Goal: Information Seeking & Learning: Check status

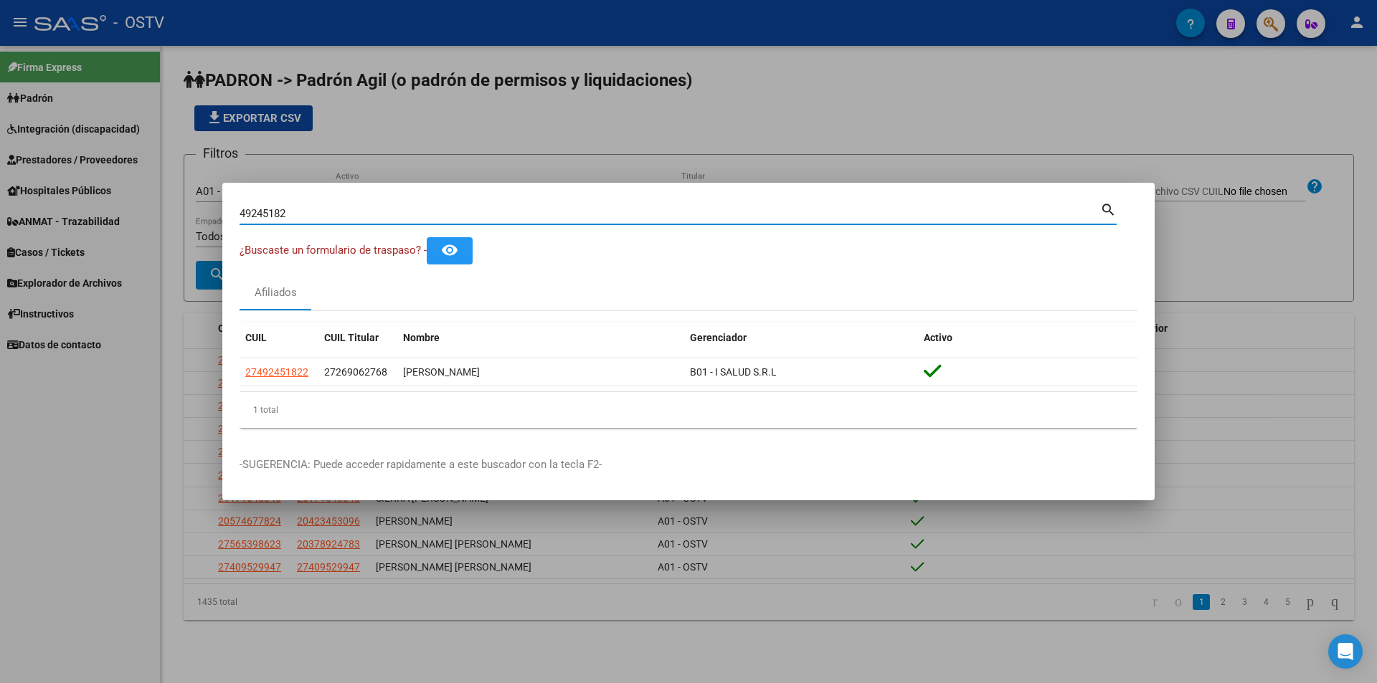
click at [442, 125] on div at bounding box center [688, 341] width 1377 height 683
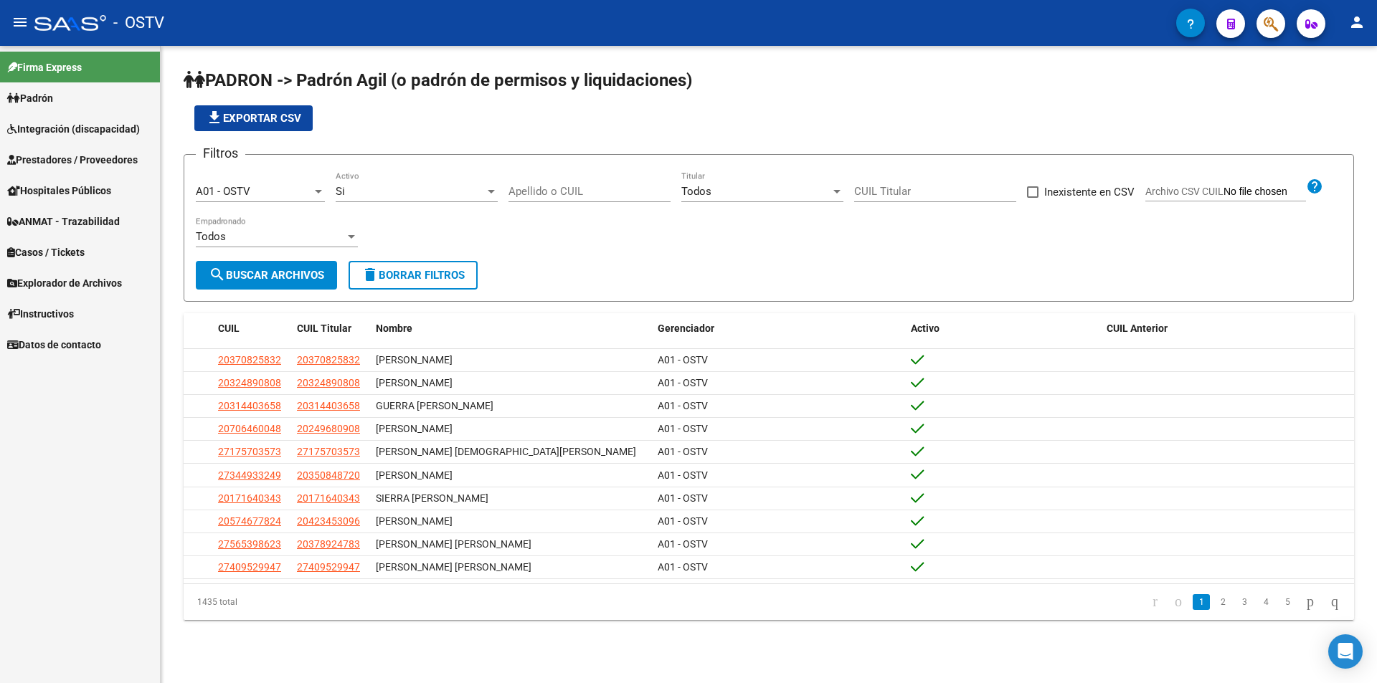
click at [110, 154] on span "Prestadores / Proveedores" at bounding box center [72, 160] width 131 height 16
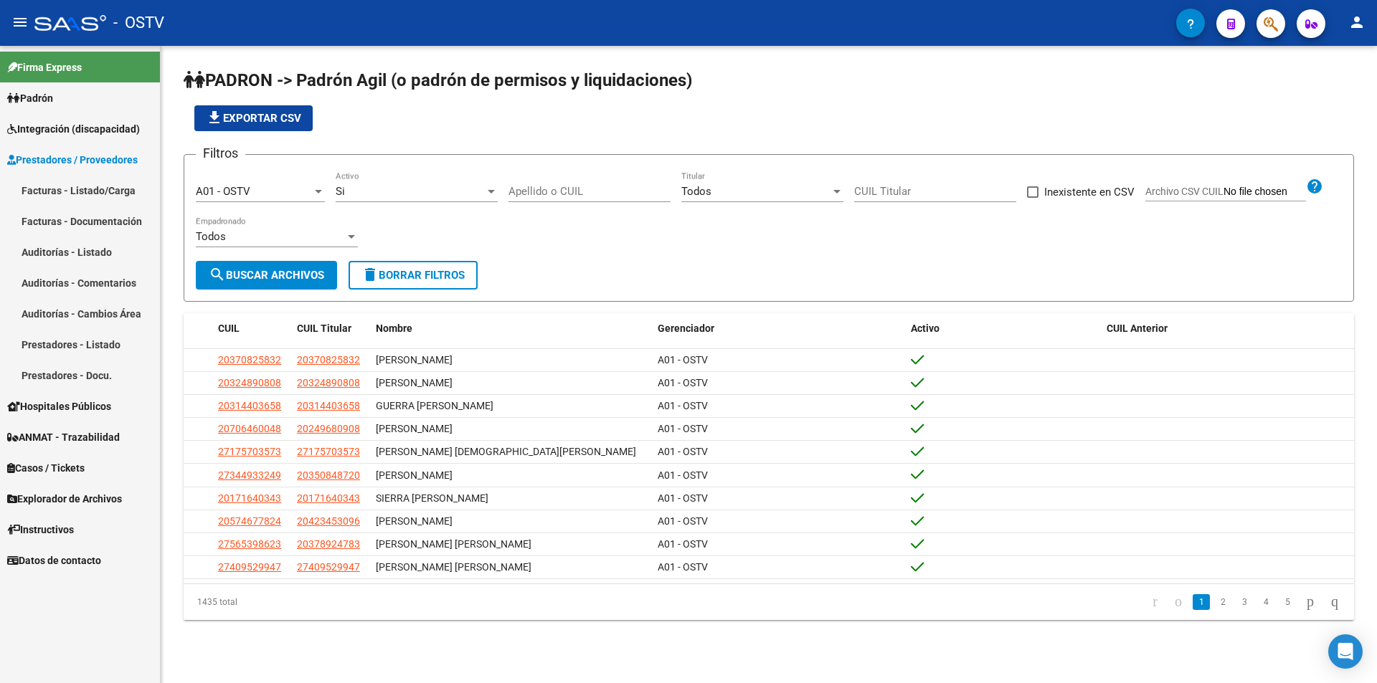
click at [116, 152] on span "Prestadores / Proveedores" at bounding box center [72, 160] width 131 height 16
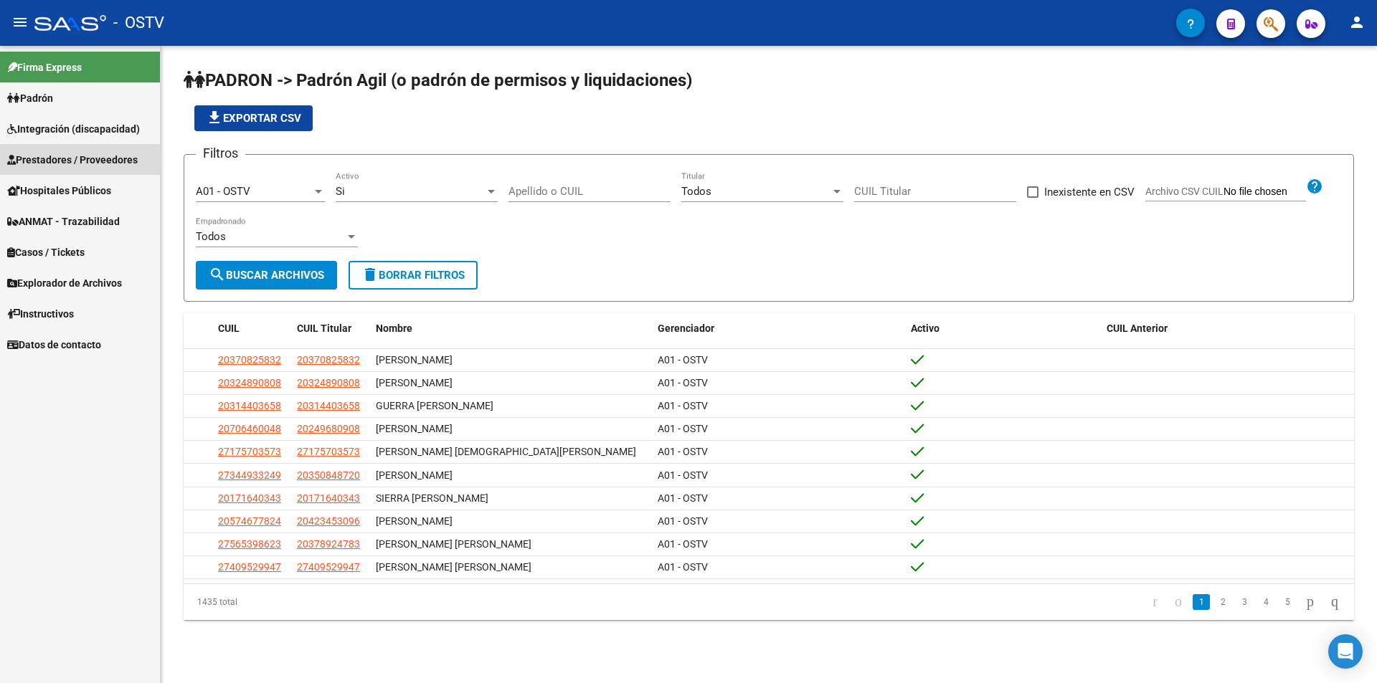
click at [116, 152] on span "Prestadores / Proveedores" at bounding box center [72, 160] width 131 height 16
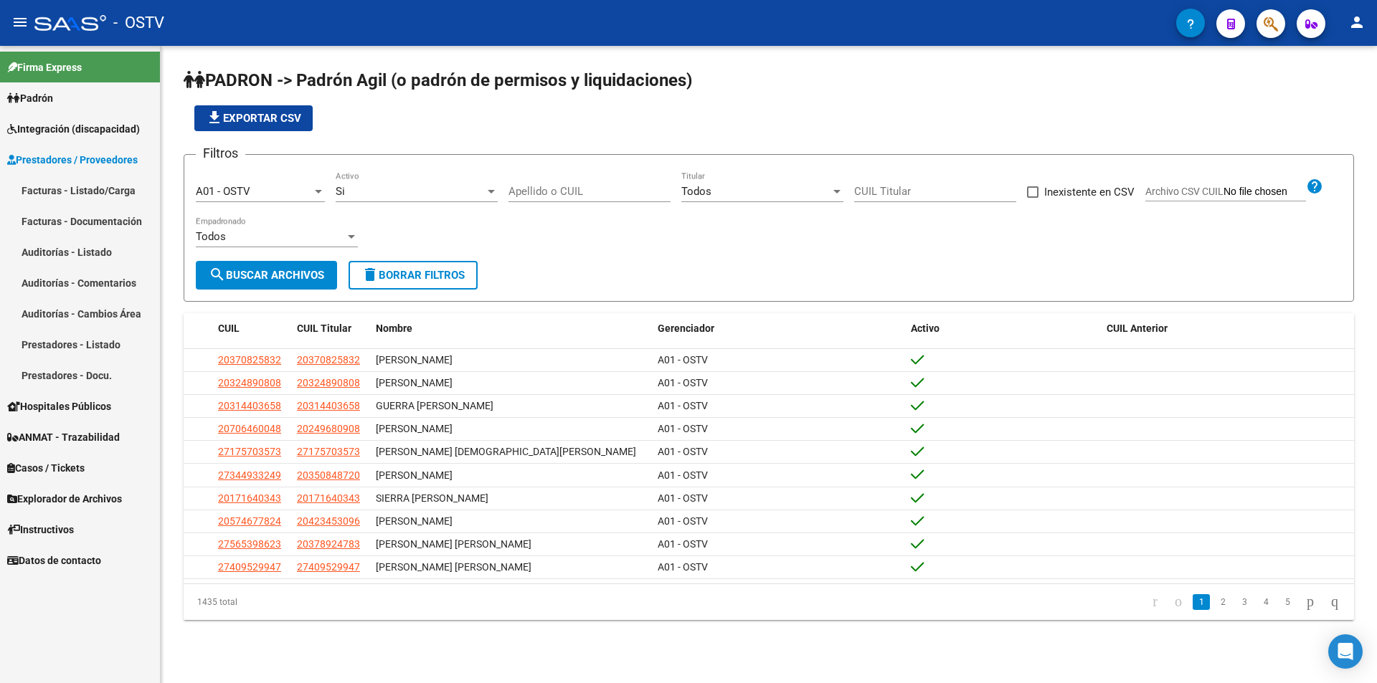
click at [122, 182] on link "Facturas - Listado/Carga" at bounding box center [80, 190] width 160 height 31
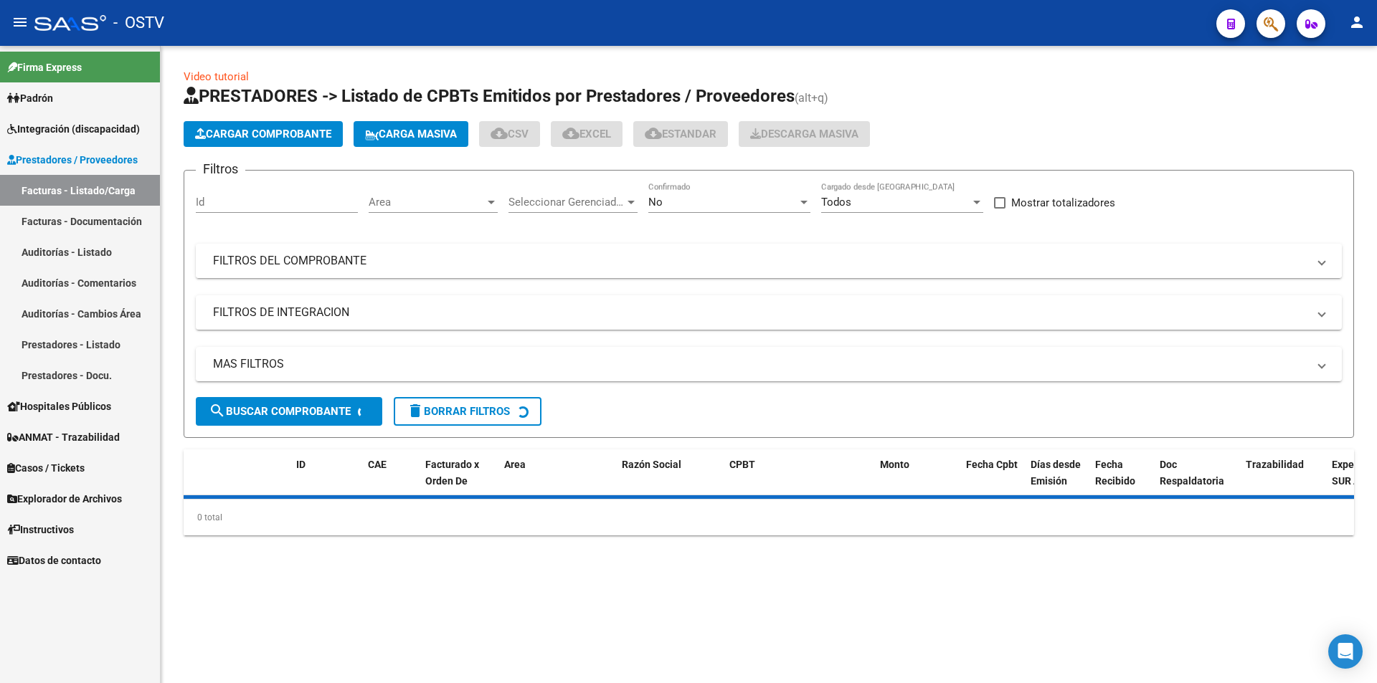
click at [291, 239] on div "Filtros Id Area Area Seleccionar Gerenciador Seleccionar Gerenciador No Confirm…" at bounding box center [769, 289] width 1146 height 215
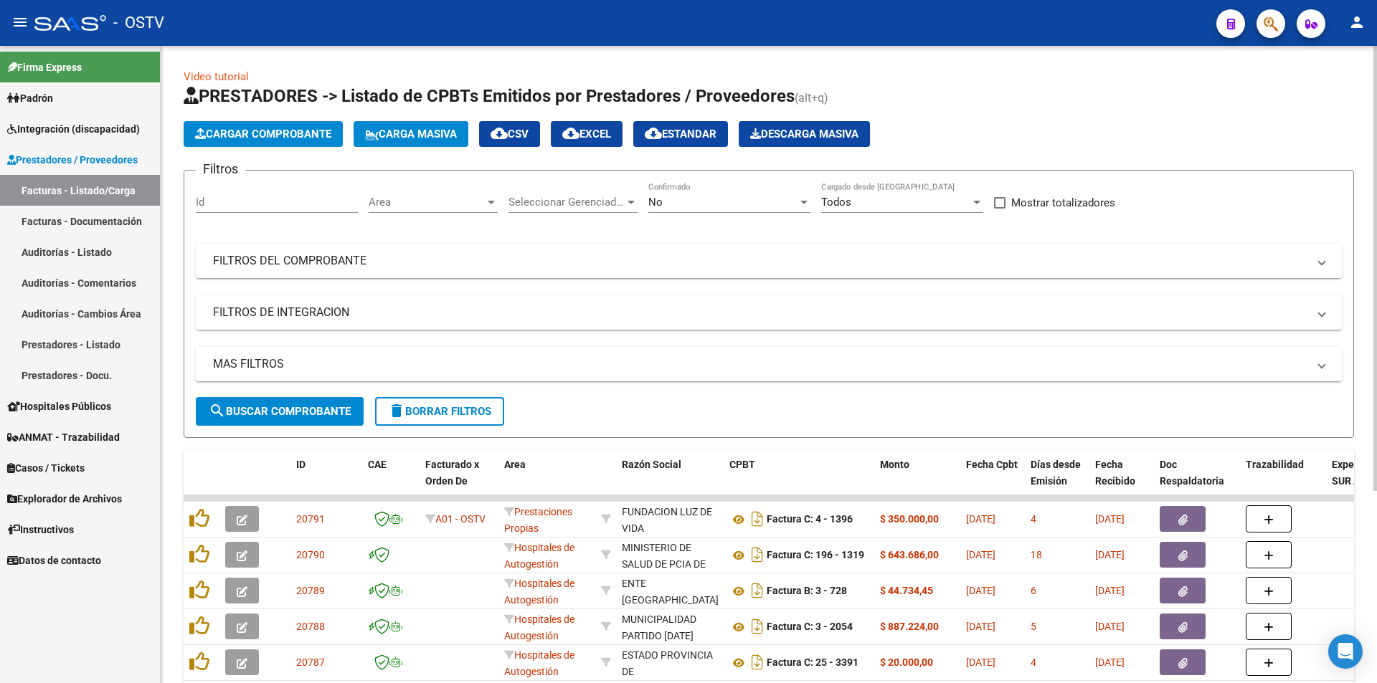
click at [315, 273] on mat-expansion-panel-header "FILTROS DEL COMPROBANTE" at bounding box center [769, 261] width 1146 height 34
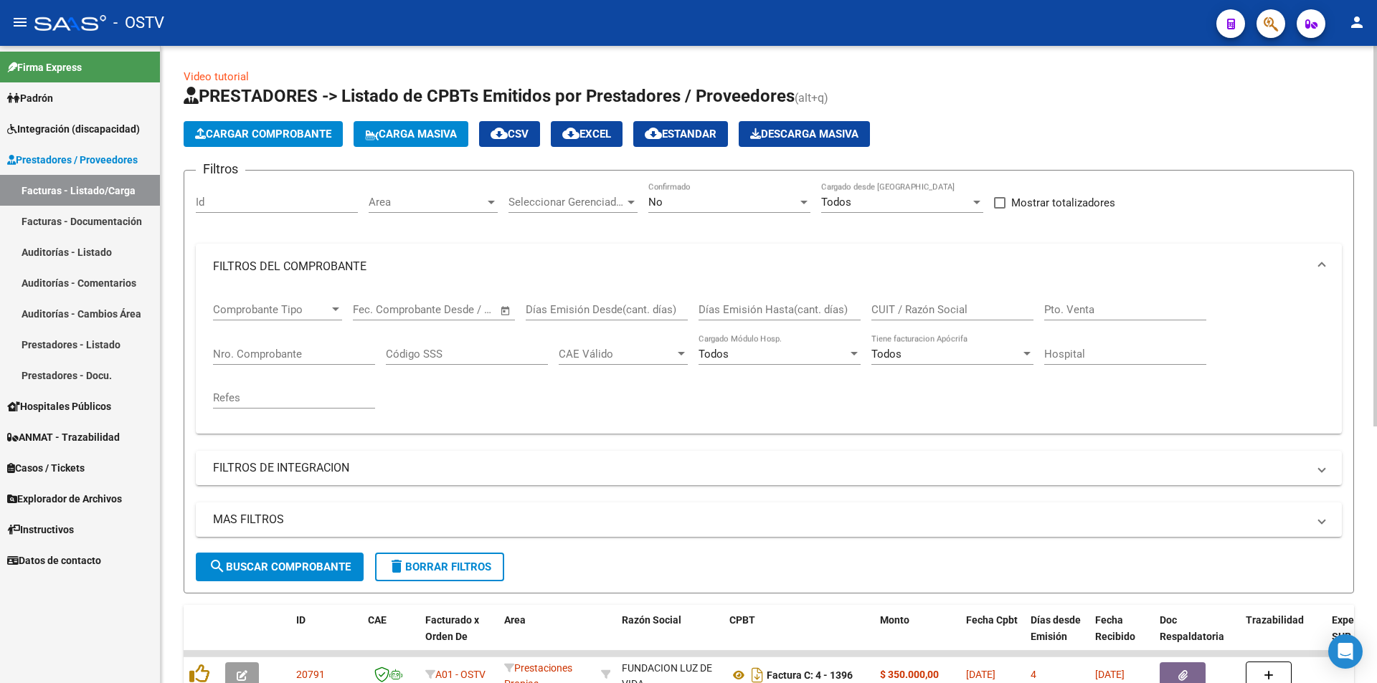
click at [337, 357] on input "Nro. Comprobante" at bounding box center [294, 354] width 162 height 13
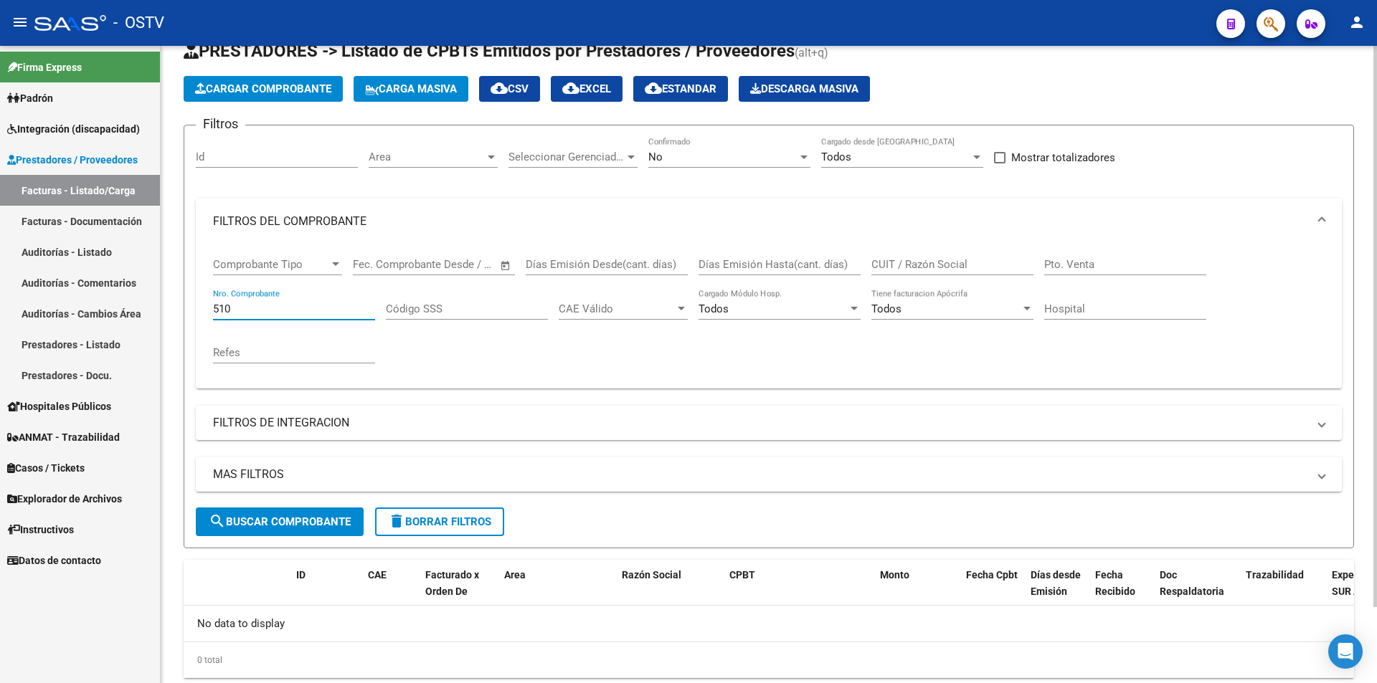
scroll to position [86, 0]
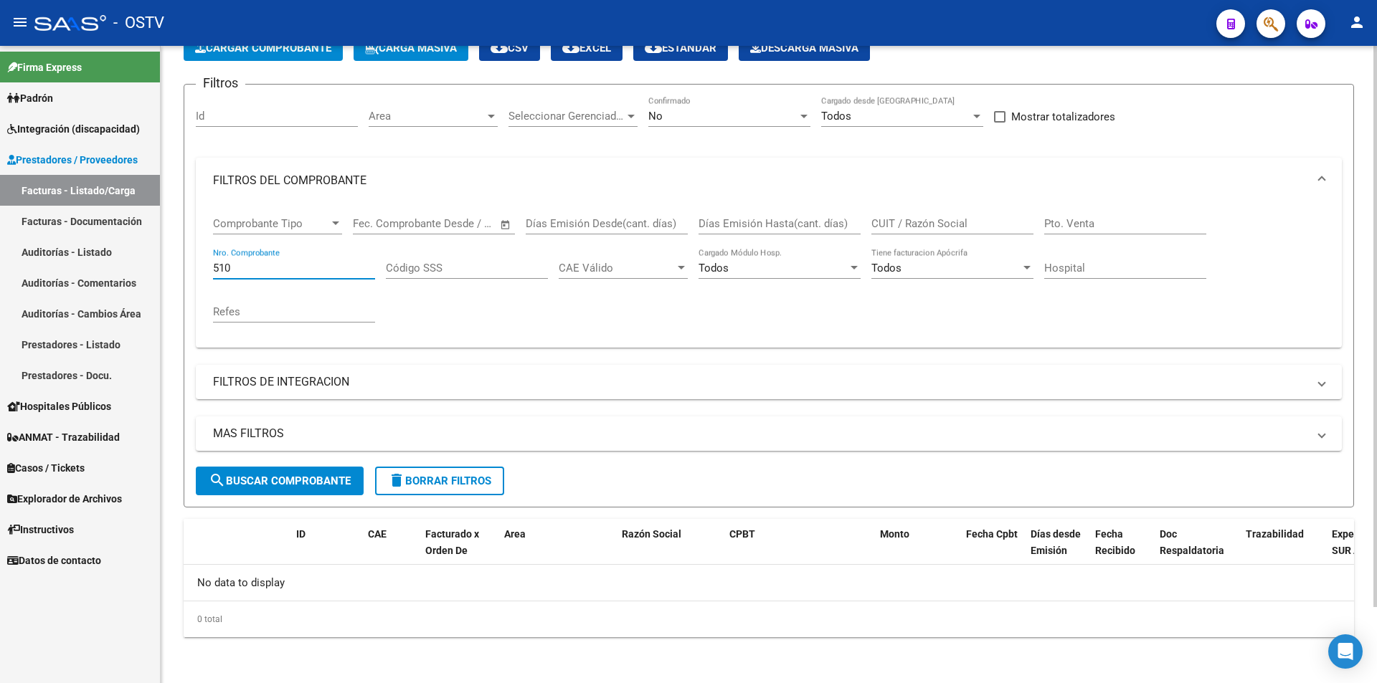
type input "510"
click at [327, 471] on button "search Buscar Comprobante" at bounding box center [280, 481] width 168 height 29
click at [282, 235] on div "Comprobante Tipo Comprobante Tipo" at bounding box center [277, 226] width 129 height 44
click at [287, 235] on div "Comprobante Tipo Comprobante Tipo" at bounding box center [277, 226] width 129 height 44
click at [298, 222] on span "Comprobante Tipo" at bounding box center [271, 223] width 116 height 13
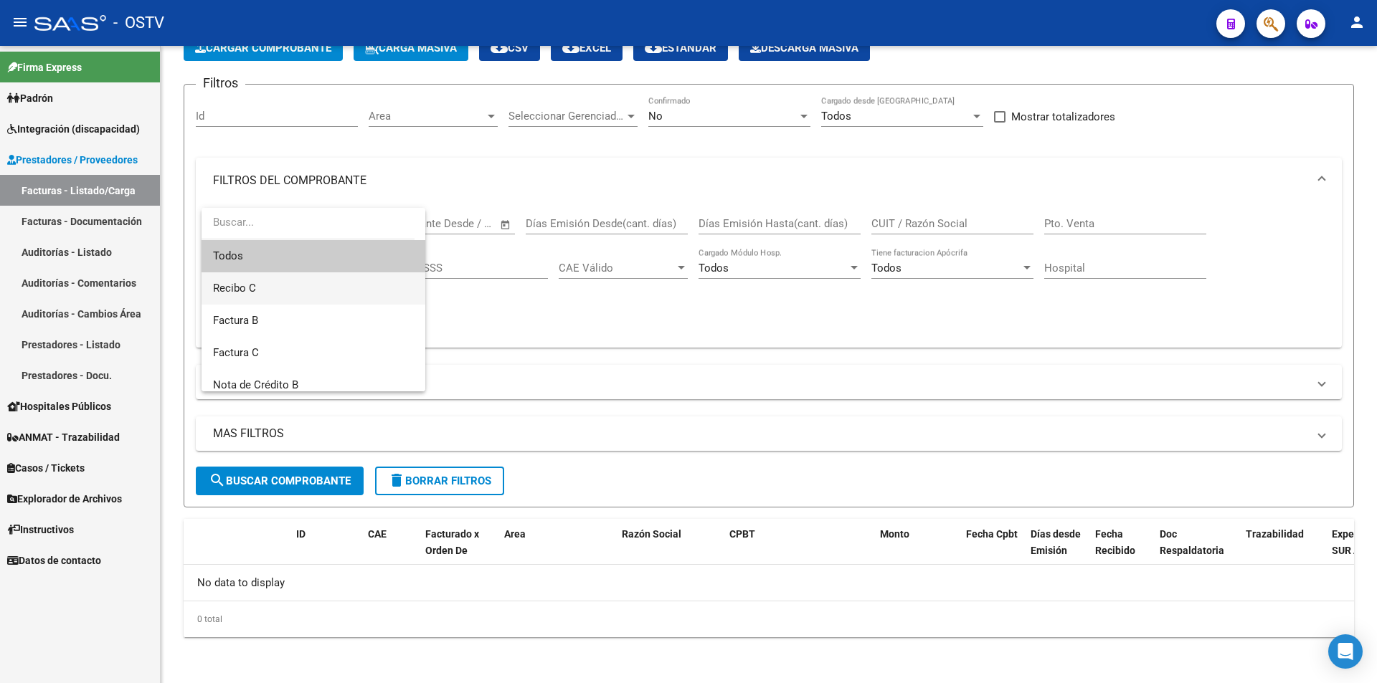
click at [313, 297] on span "Recibo C" at bounding box center [313, 289] width 201 height 32
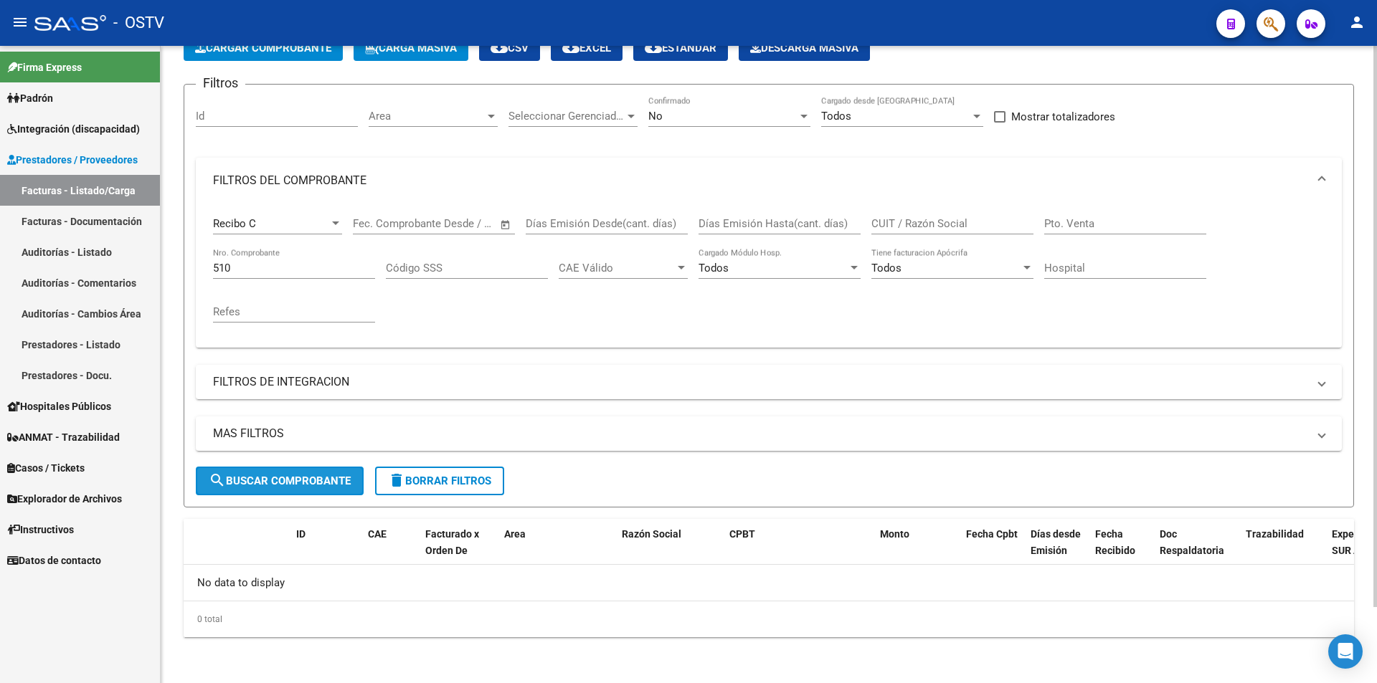
click at [310, 479] on span "search Buscar Comprobante" at bounding box center [280, 481] width 142 height 13
drag, startPoint x: 257, startPoint y: 273, endPoint x: 43, endPoint y: 258, distance: 215.0
click at [43, 258] on mat-sidenav-container "Firma Express Padrón Cambios de Gerenciador Padrón Ágil Análisis Afiliado Integ…" at bounding box center [688, 365] width 1377 height 638
click at [944, 217] on input "CUIT / Razón Social" at bounding box center [952, 223] width 162 height 13
type input "[PERSON_NAME]"
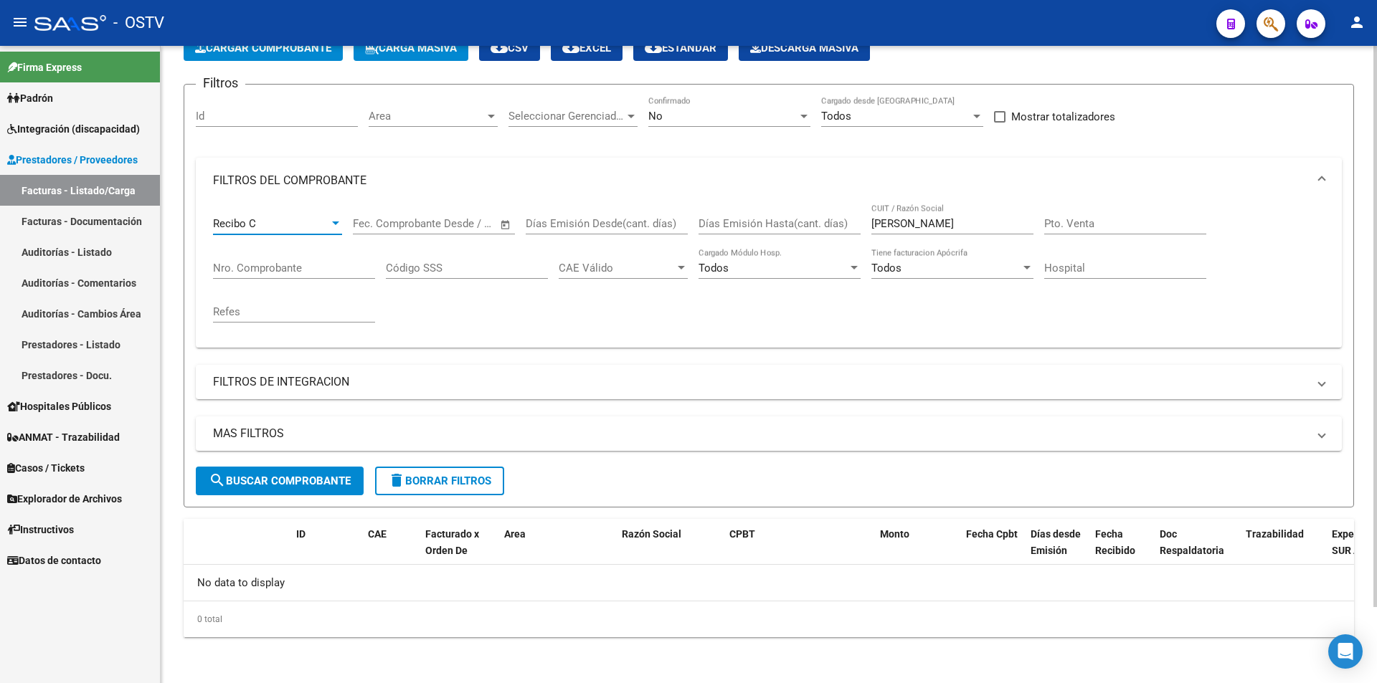
click at [334, 222] on div at bounding box center [335, 224] width 7 height 4
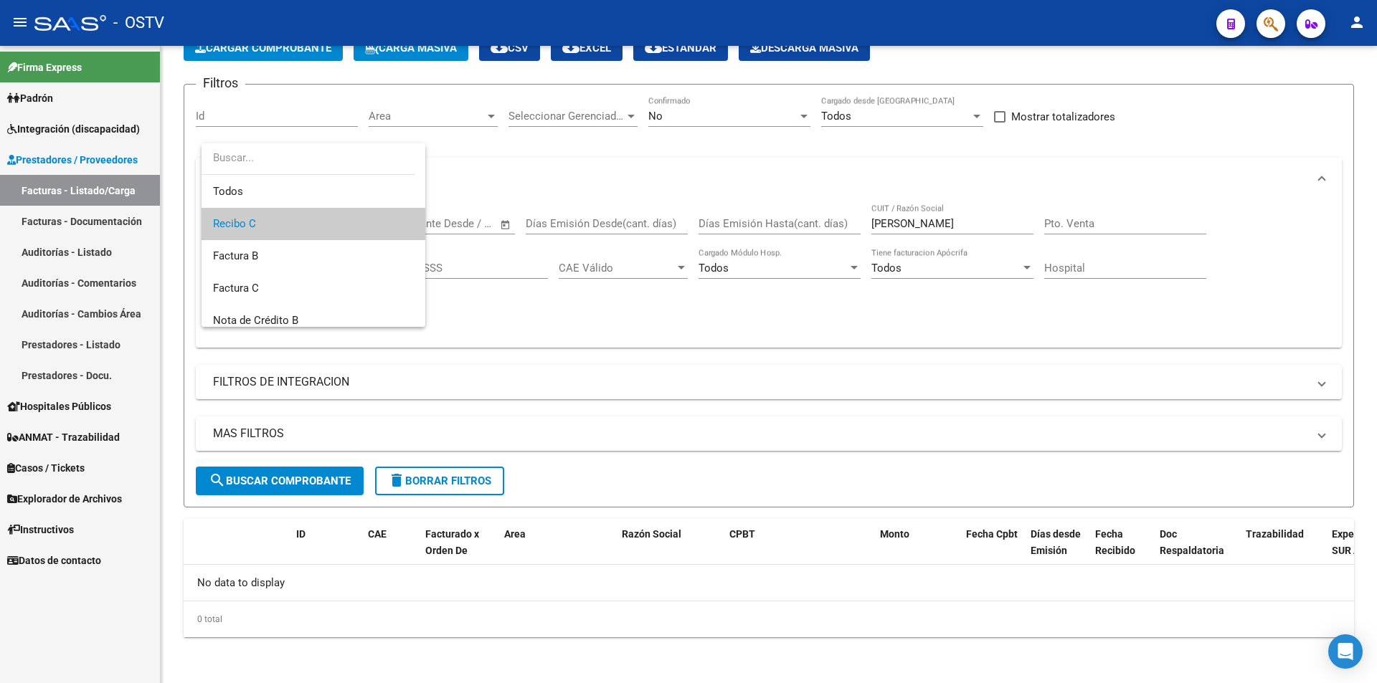
click at [312, 168] on input "dropdown search" at bounding box center [308, 158] width 213 height 32
click at [306, 189] on span "Todos" at bounding box center [313, 192] width 201 height 32
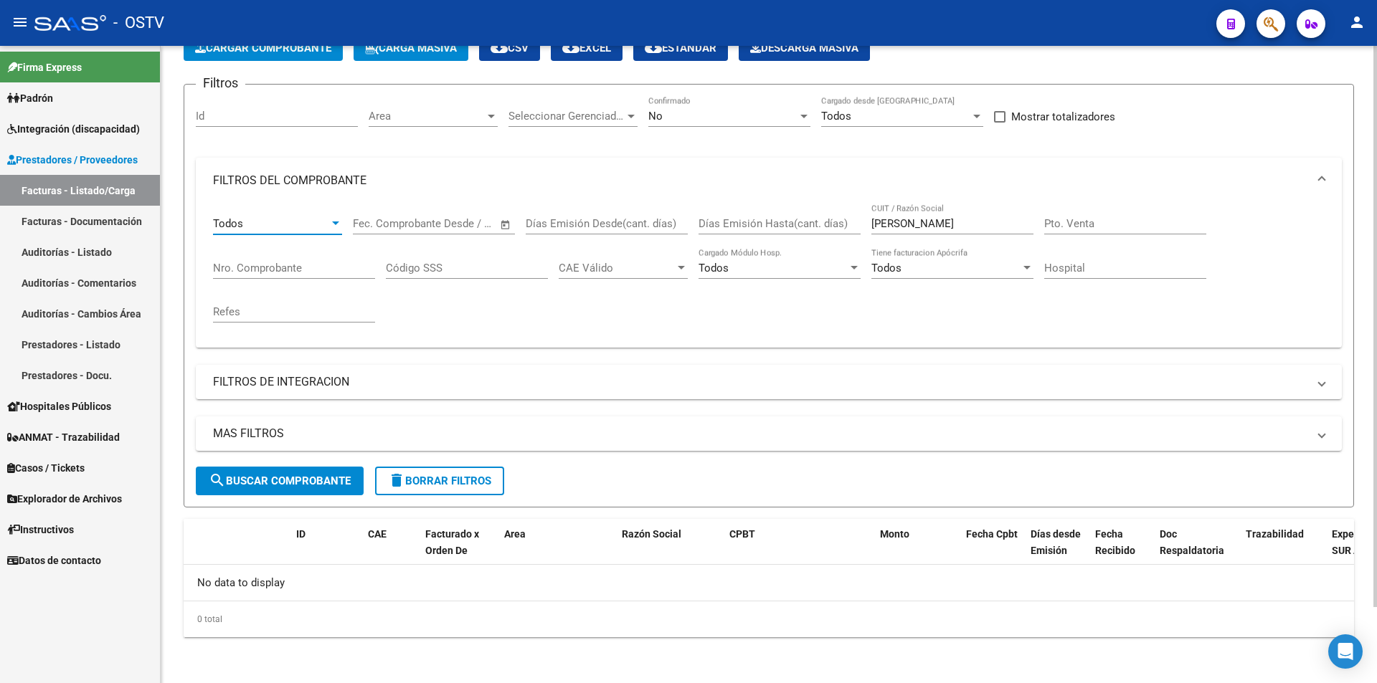
click at [295, 485] on span "search Buscar Comprobante" at bounding box center [280, 481] width 142 height 13
click at [115, 251] on link "Auditorías - Listado" at bounding box center [80, 252] width 160 height 31
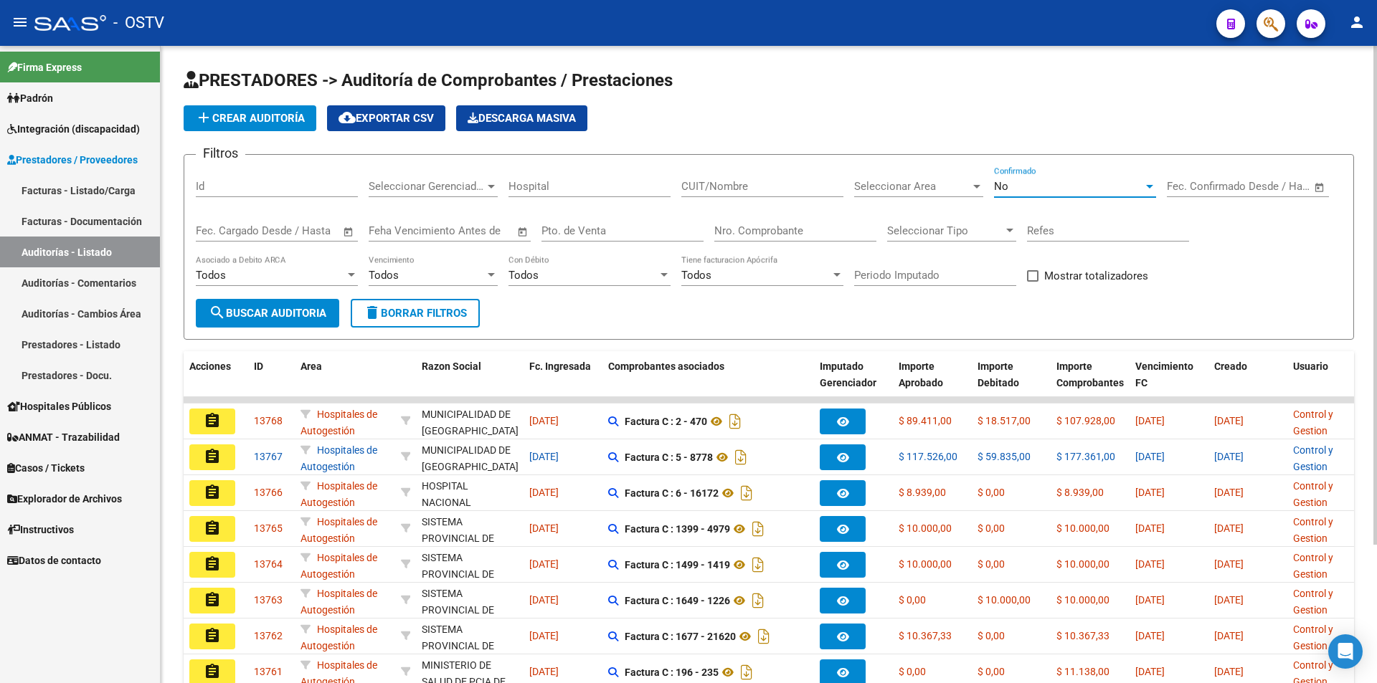
click at [998, 186] on span "No" at bounding box center [1001, 186] width 14 height 13
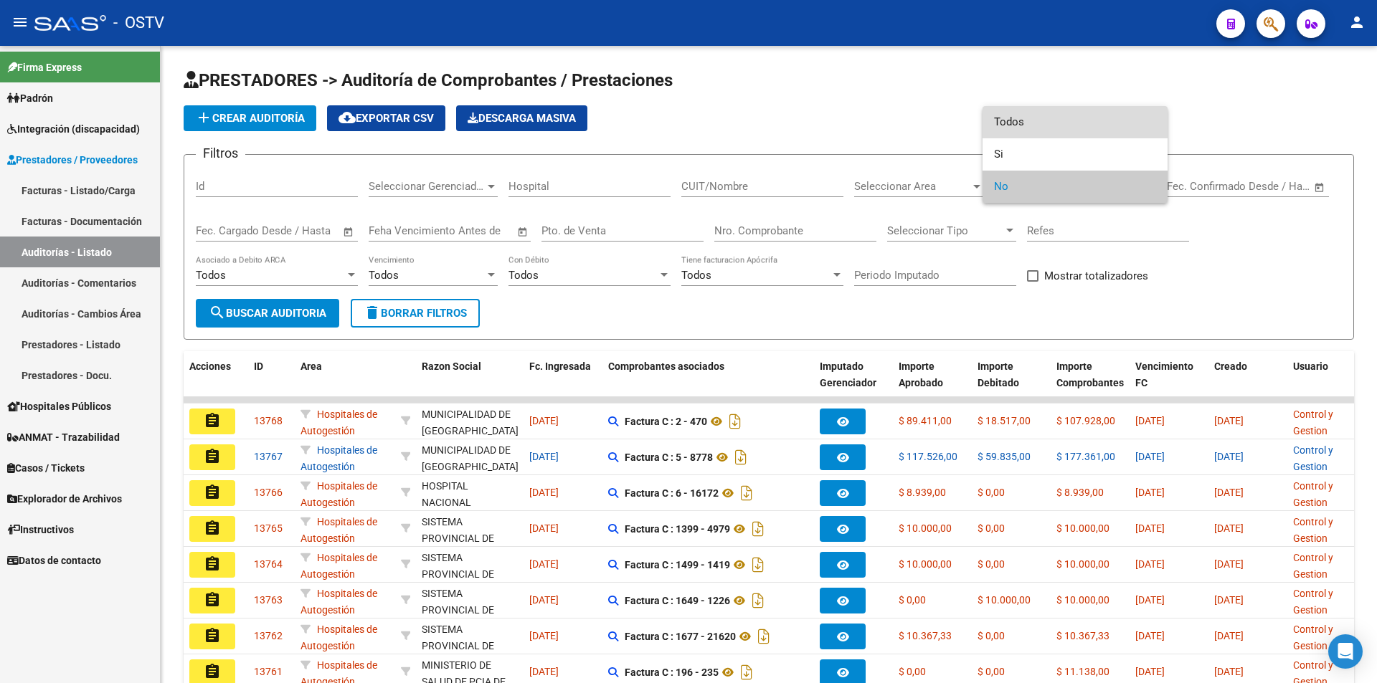
click at [1015, 119] on span "Todos" at bounding box center [1075, 122] width 162 height 32
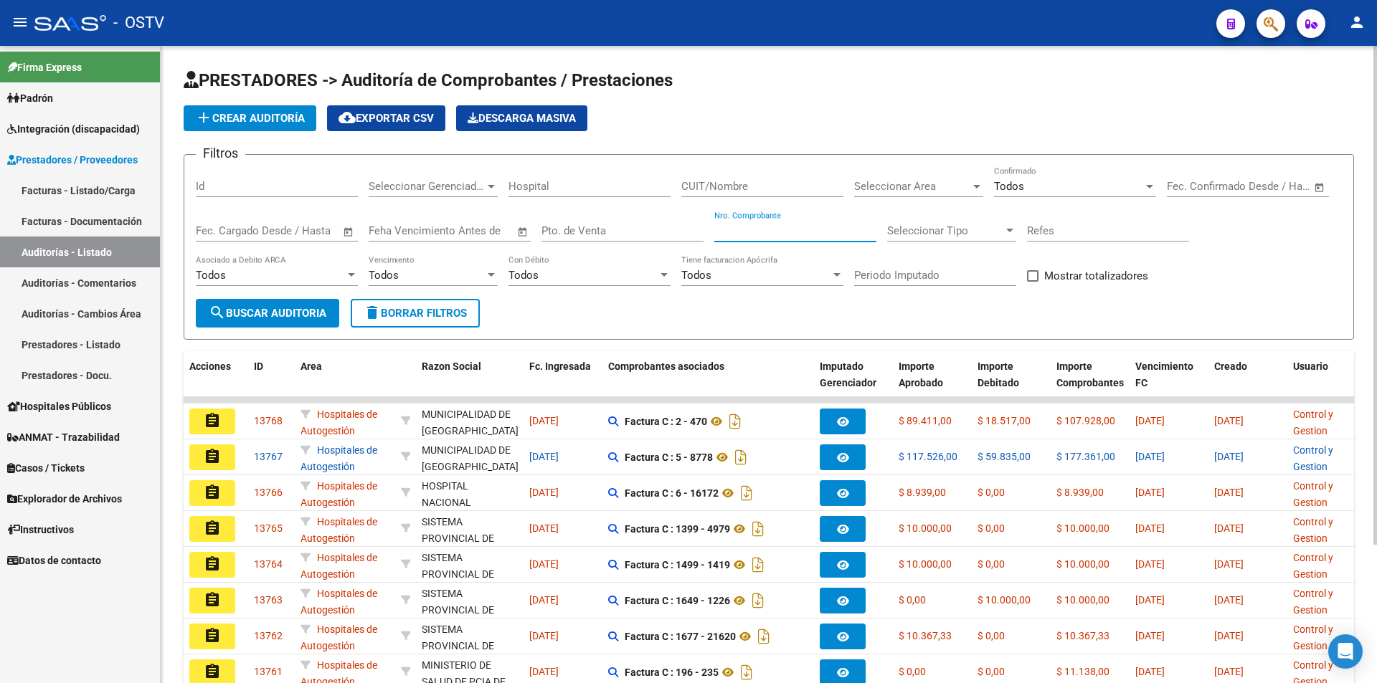
click at [738, 229] on input "Nro. Comprobante" at bounding box center [795, 230] width 162 height 13
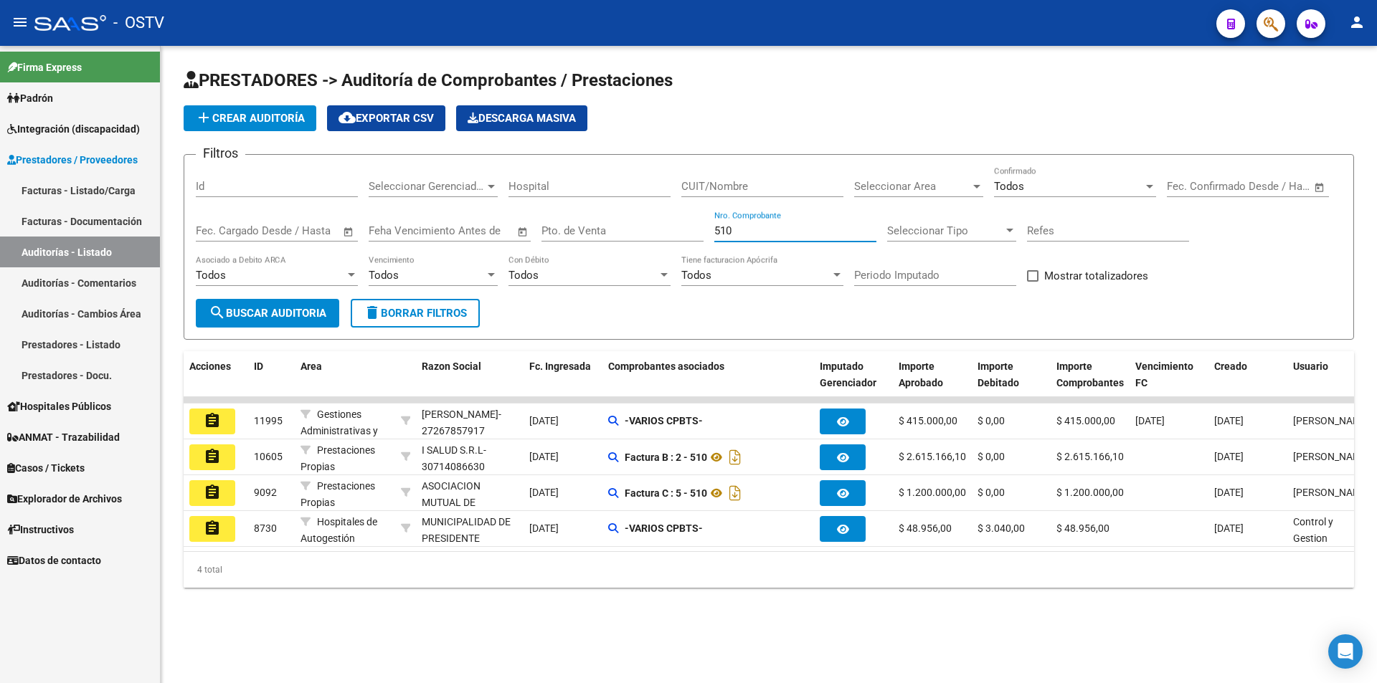
type input "510"
click at [599, 228] on input "Pto. de Venta" at bounding box center [622, 230] width 162 height 13
type input "3"
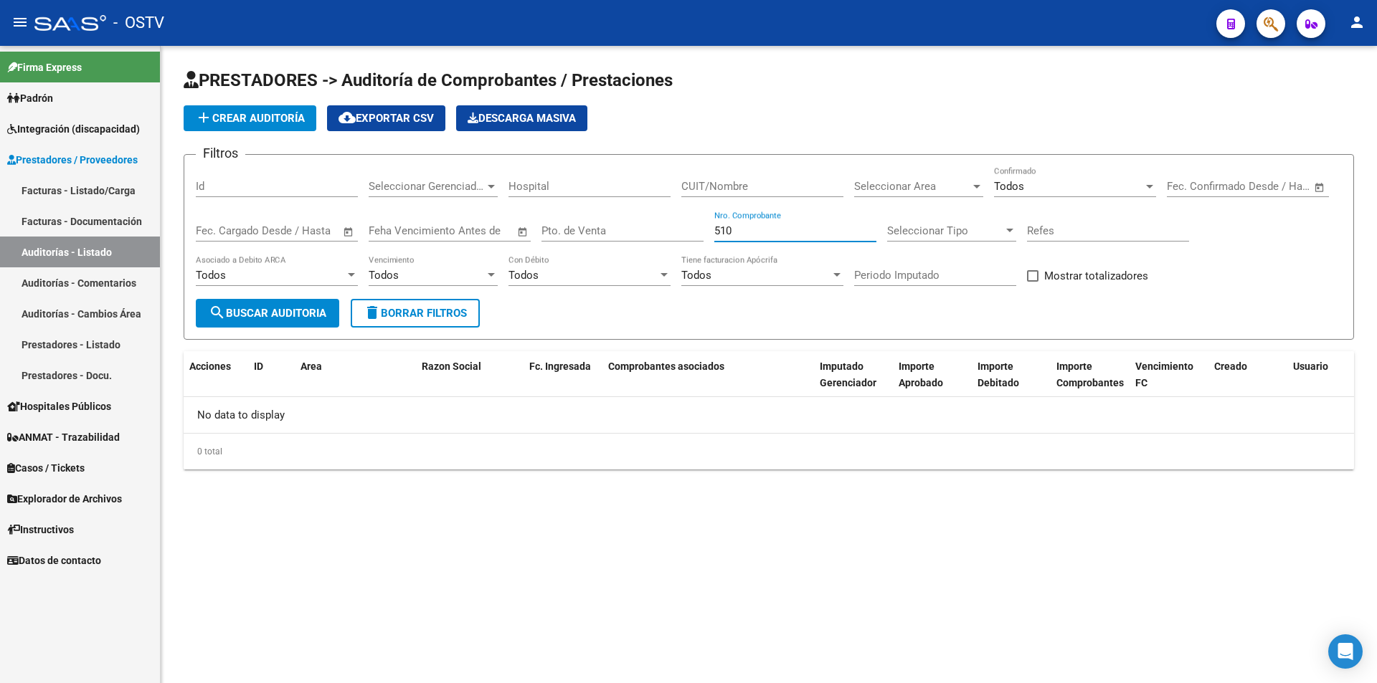
drag, startPoint x: 703, startPoint y: 232, endPoint x: 665, endPoint y: 232, distance: 38.0
click at [666, 232] on div "Filtros Id Seleccionar Gerenciador Seleccionar Gerenciador Hospital CUIT/Nombre…" at bounding box center [769, 232] width 1146 height 133
click at [723, 186] on input "CUIT/Nombre" at bounding box center [762, 186] width 162 height 13
drag, startPoint x: 723, startPoint y: 186, endPoint x: 787, endPoint y: 186, distance: 64.5
click at [787, 186] on input "[PERSON_NAME]" at bounding box center [762, 186] width 162 height 13
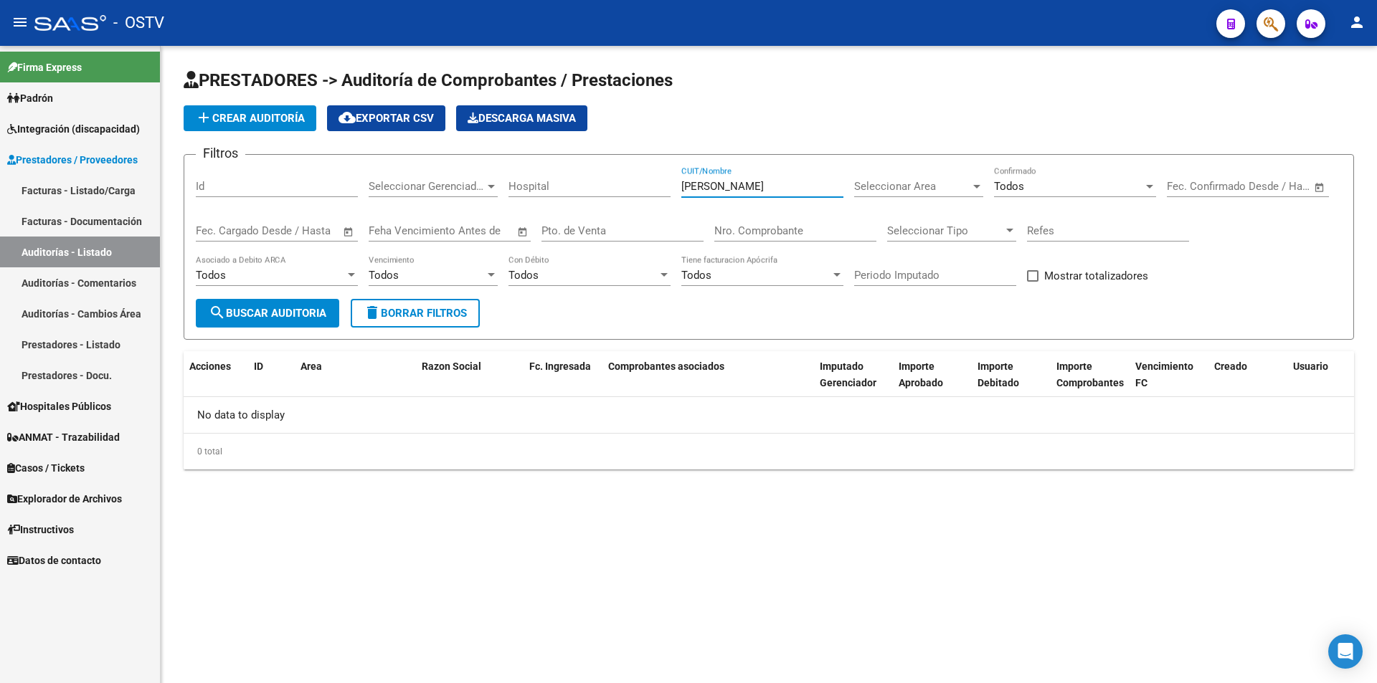
type input "[PERSON_NAME]"
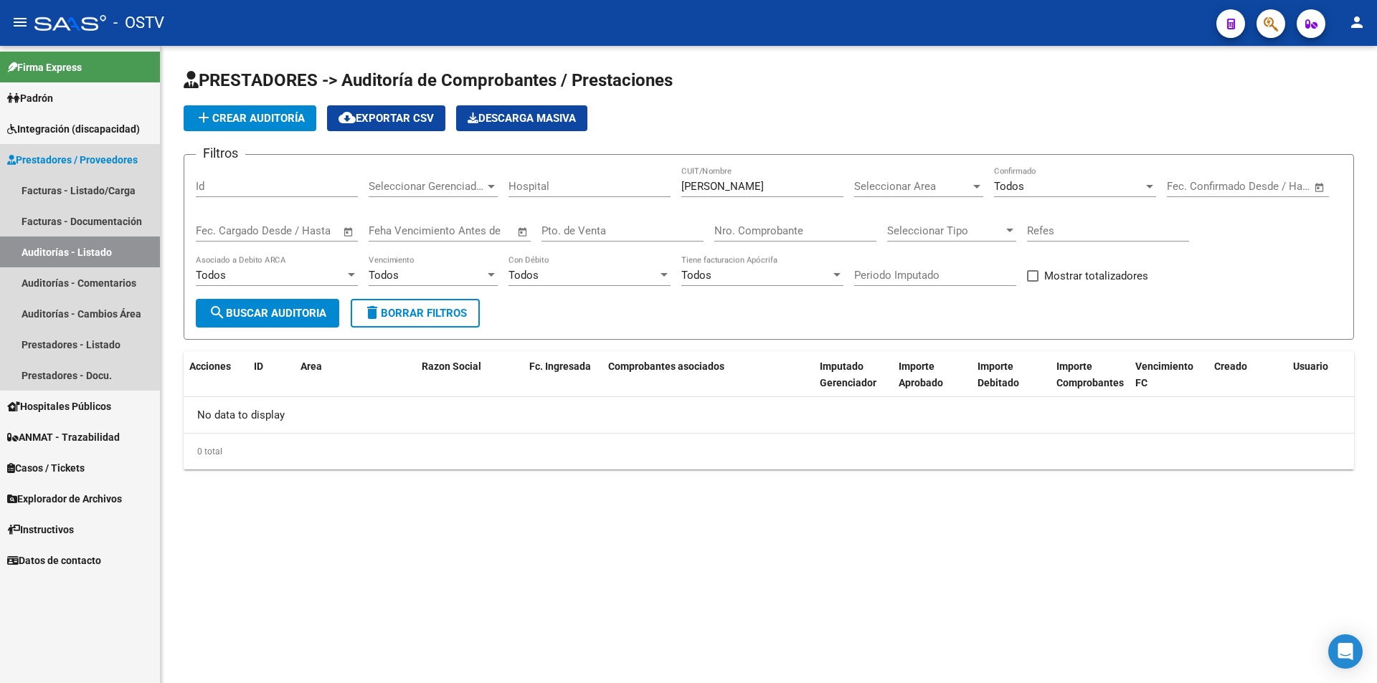
click at [90, 166] on span "Prestadores / Proveedores" at bounding box center [72, 160] width 131 height 16
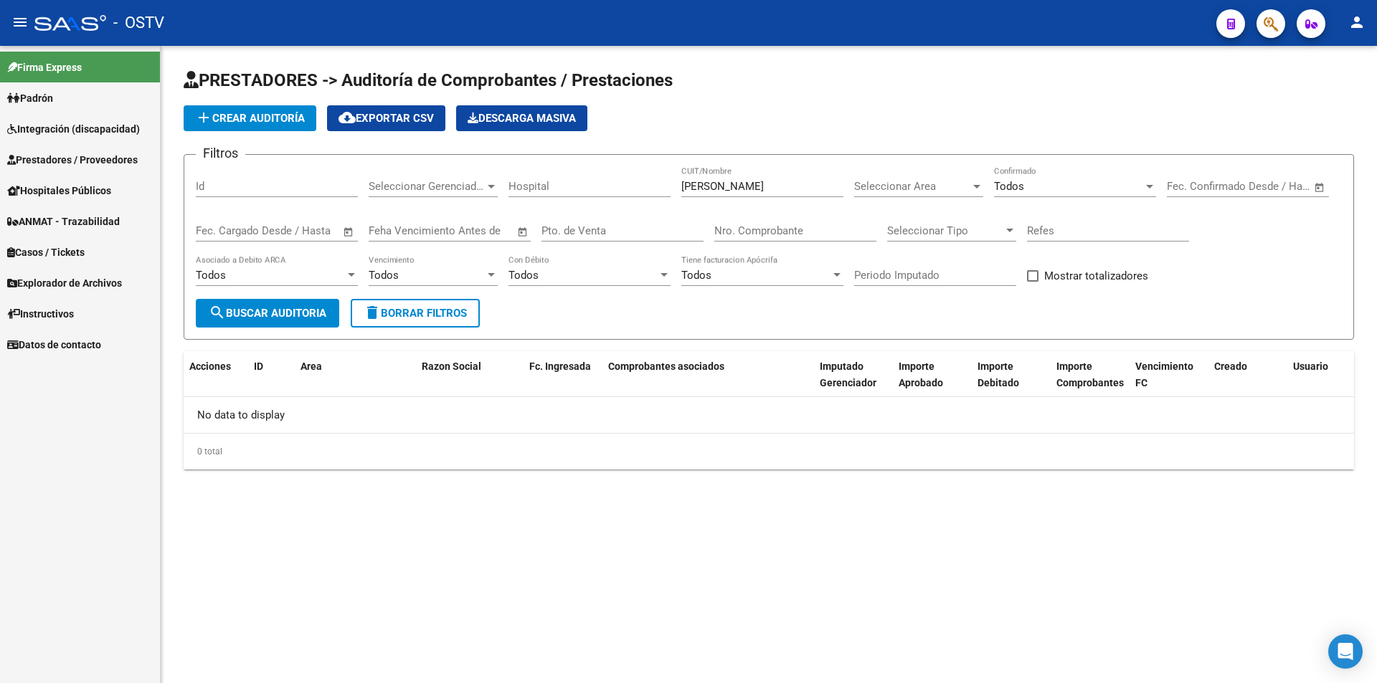
click at [123, 104] on link "Padrón" at bounding box center [80, 97] width 160 height 31
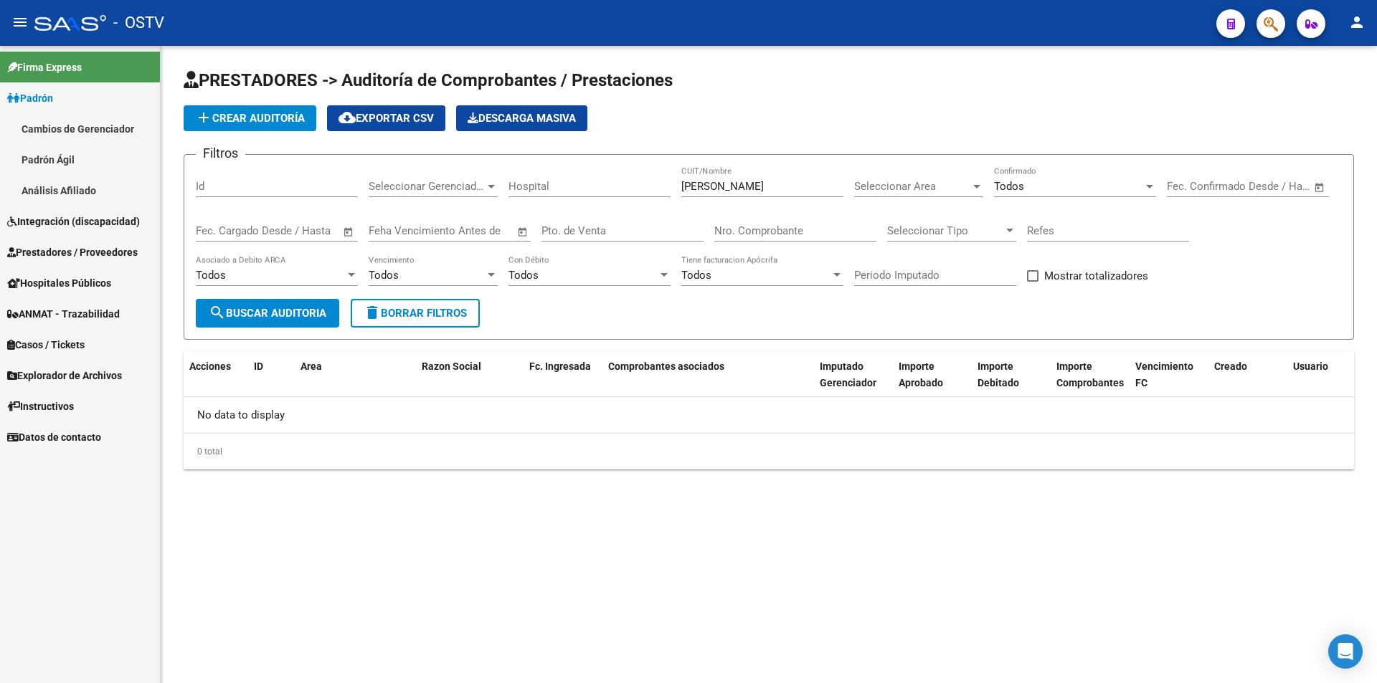
click at [118, 148] on link "Padrón Ágil" at bounding box center [80, 159] width 160 height 31
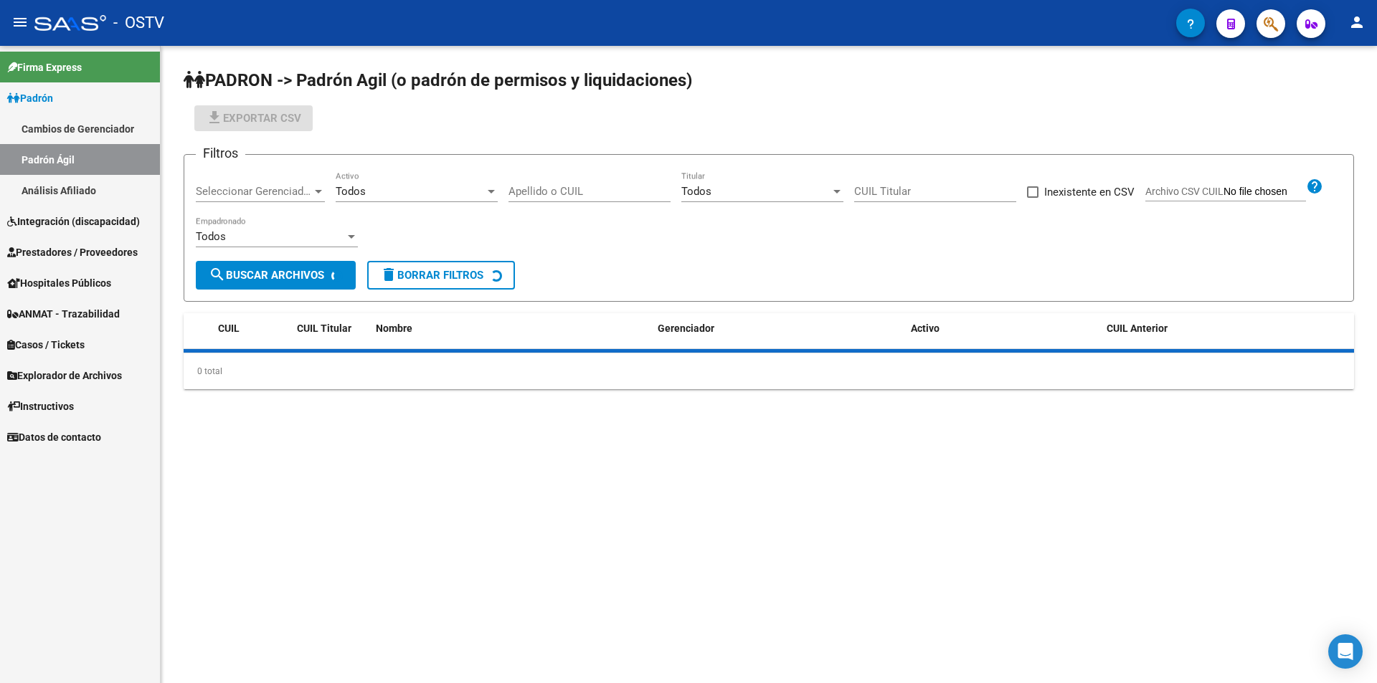
click at [125, 102] on link "Padrón" at bounding box center [80, 97] width 160 height 31
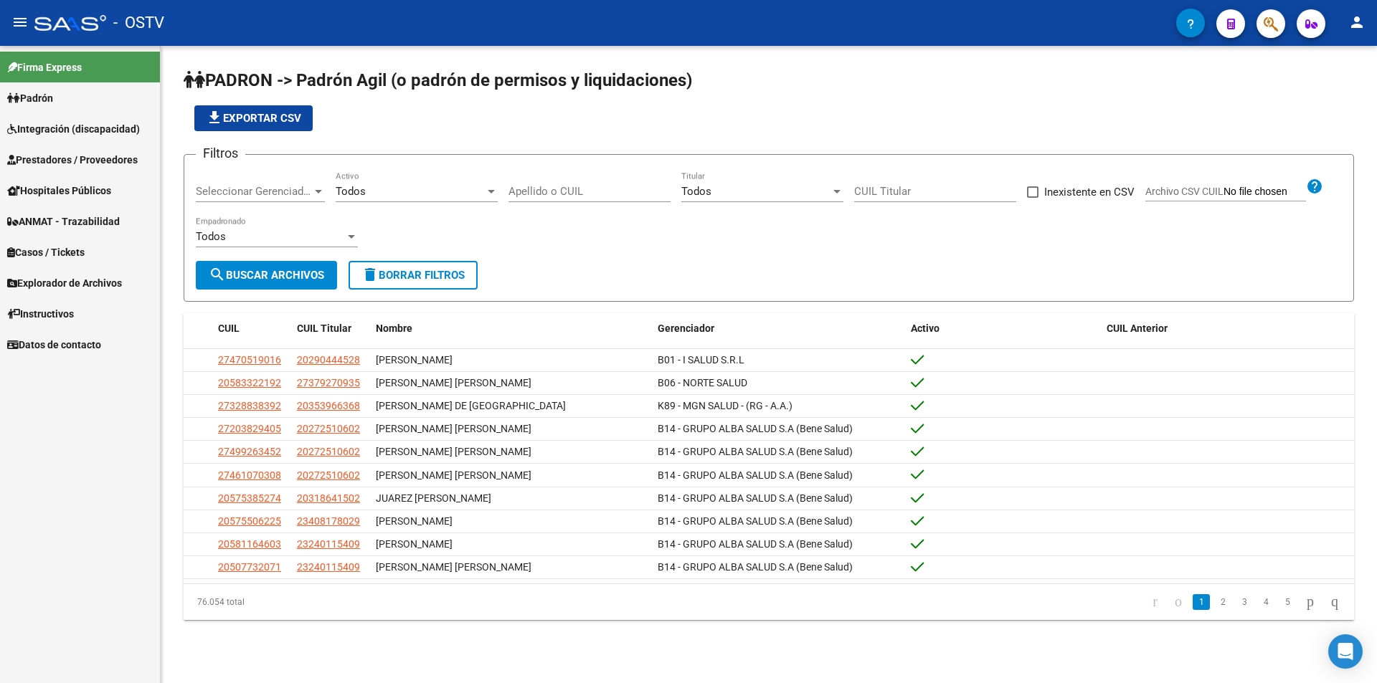
click at [308, 193] on span "Seleccionar Gerenciador" at bounding box center [254, 191] width 116 height 13
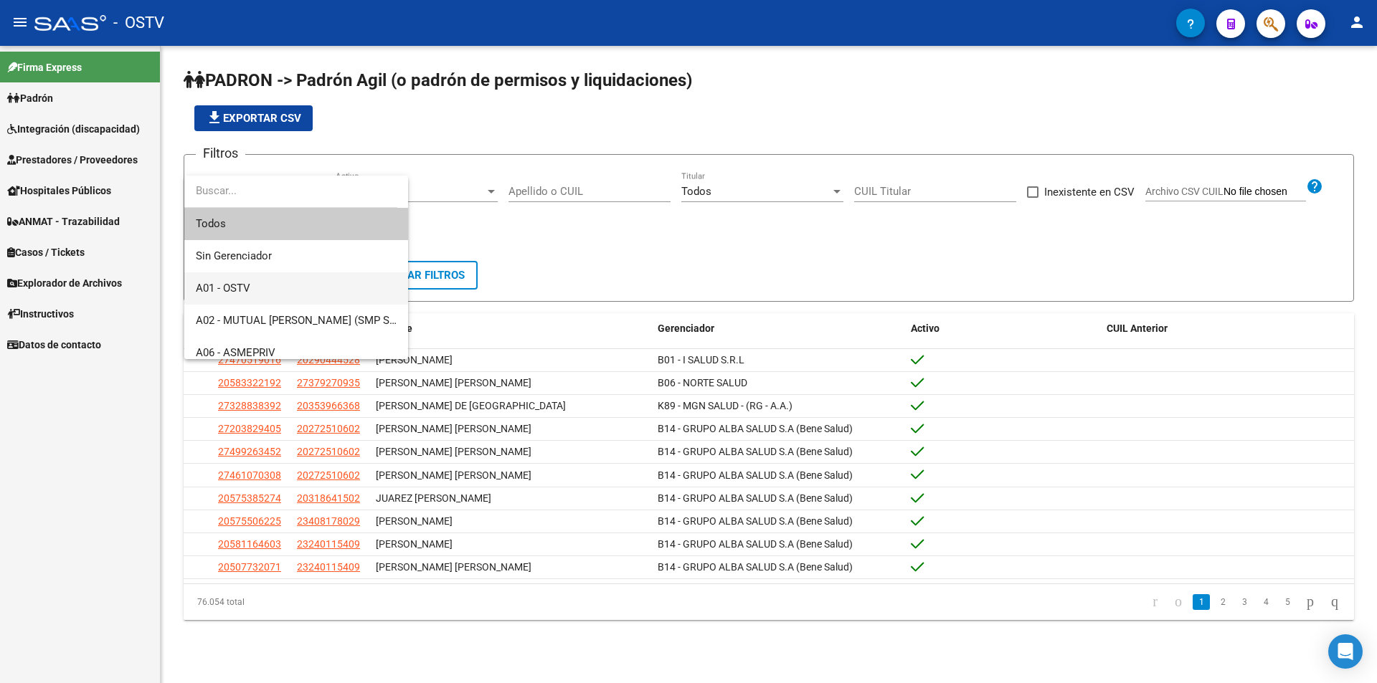
click at [308, 283] on span "A01 - OSTV" at bounding box center [296, 289] width 201 height 32
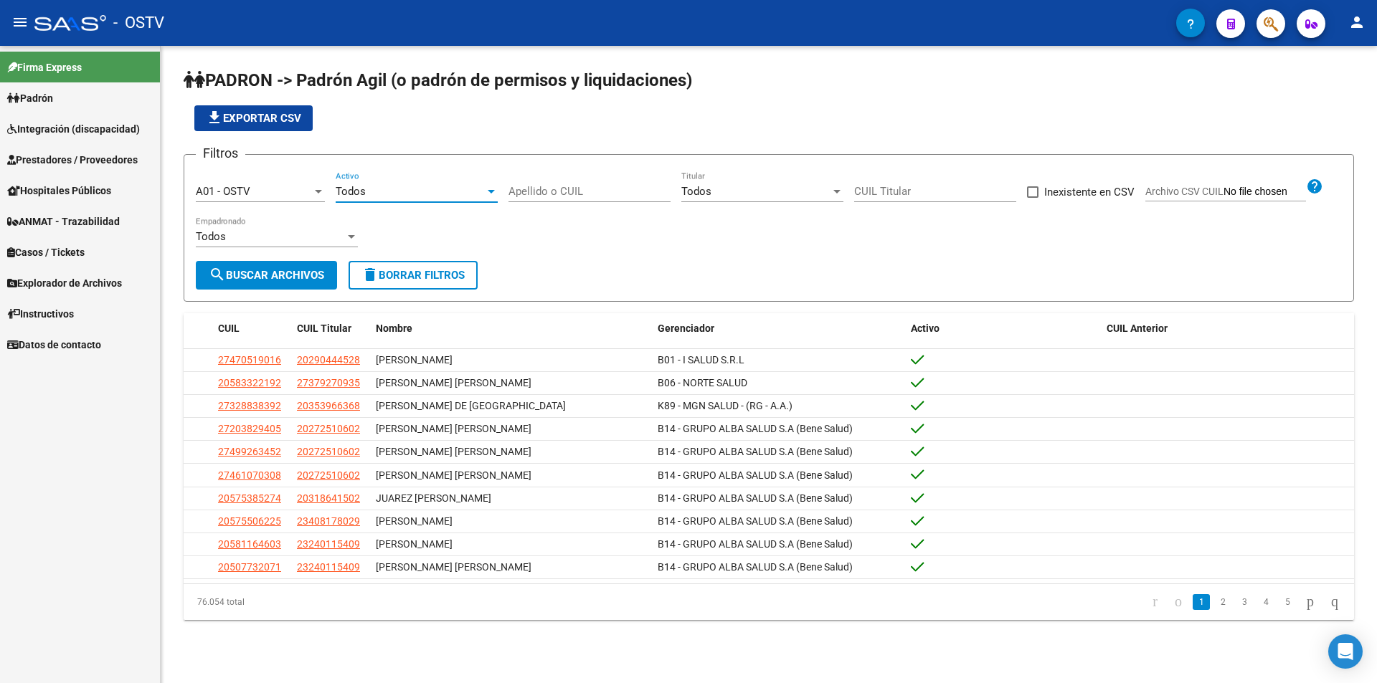
click at [409, 196] on div "Todos" at bounding box center [410, 191] width 149 height 13
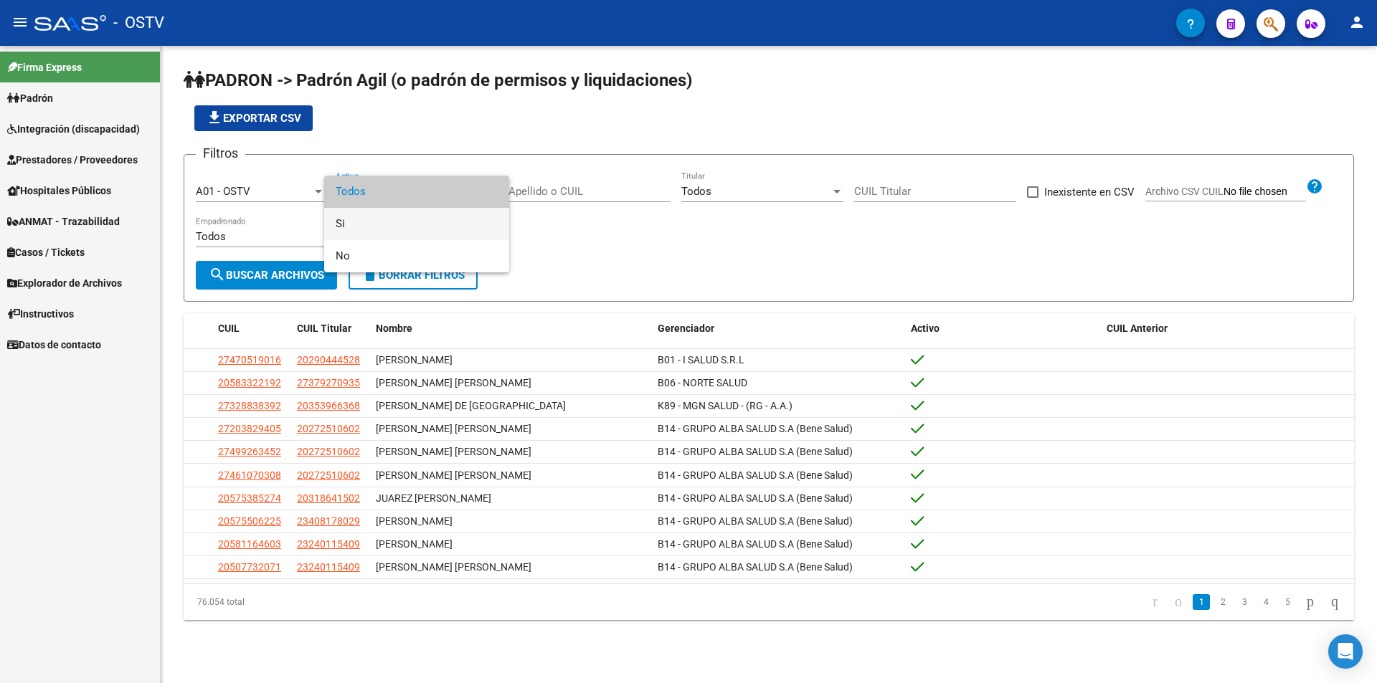
click at [409, 213] on span "Si" at bounding box center [417, 224] width 162 height 32
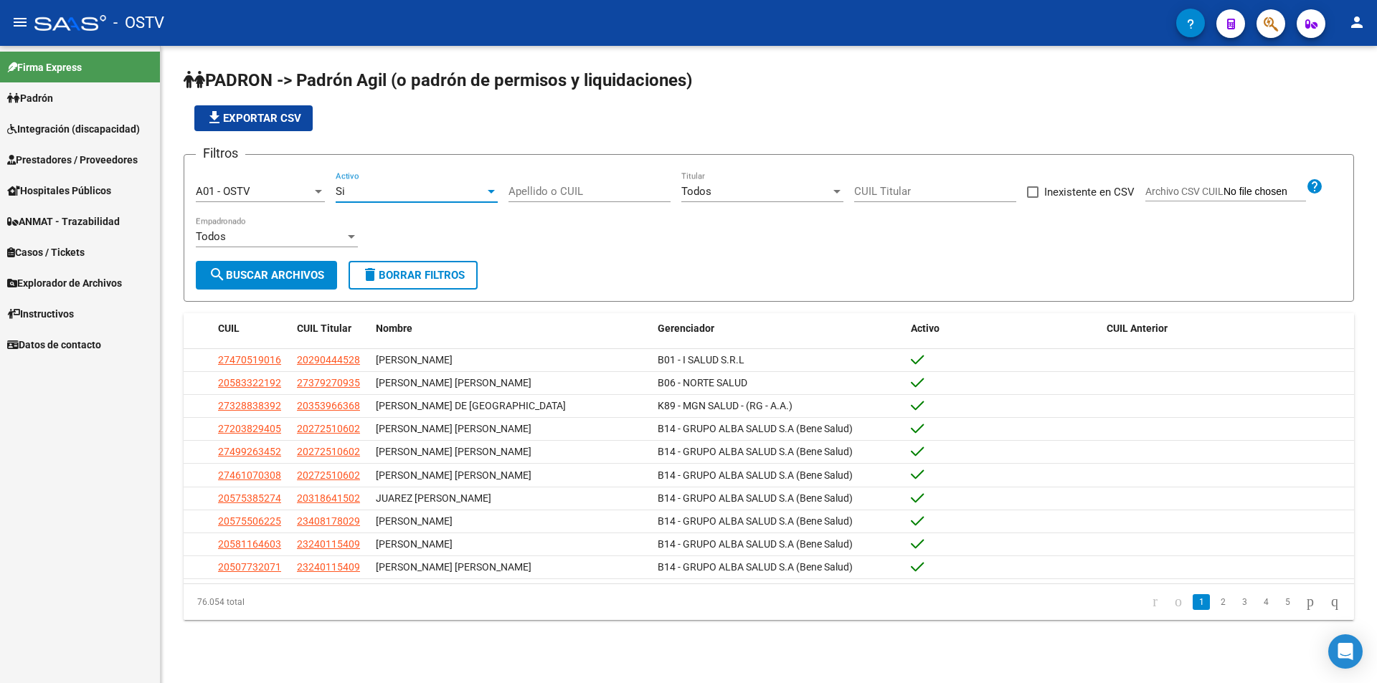
click at [281, 273] on span "search Buscar Archivos" at bounding box center [266, 275] width 115 height 13
